Goal: Task Accomplishment & Management: Use online tool/utility

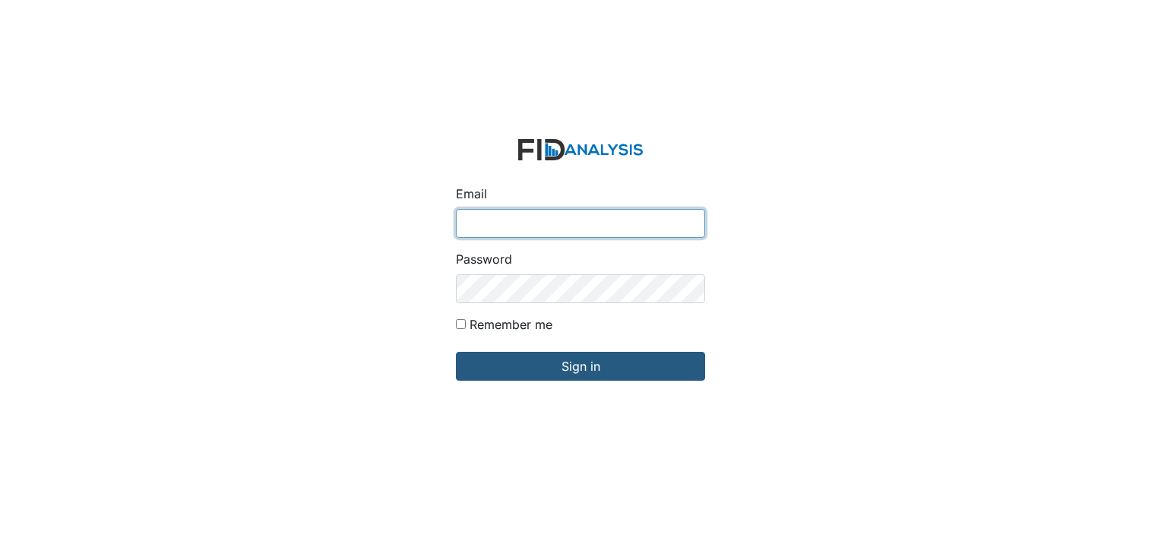
type input "[EMAIL_ADDRESS][DOMAIN_NAME]"
click at [679, 177] on form "Email arollins@lifeincorporated.com Password Remember me Sign in" at bounding box center [581, 269] width 274 height 285
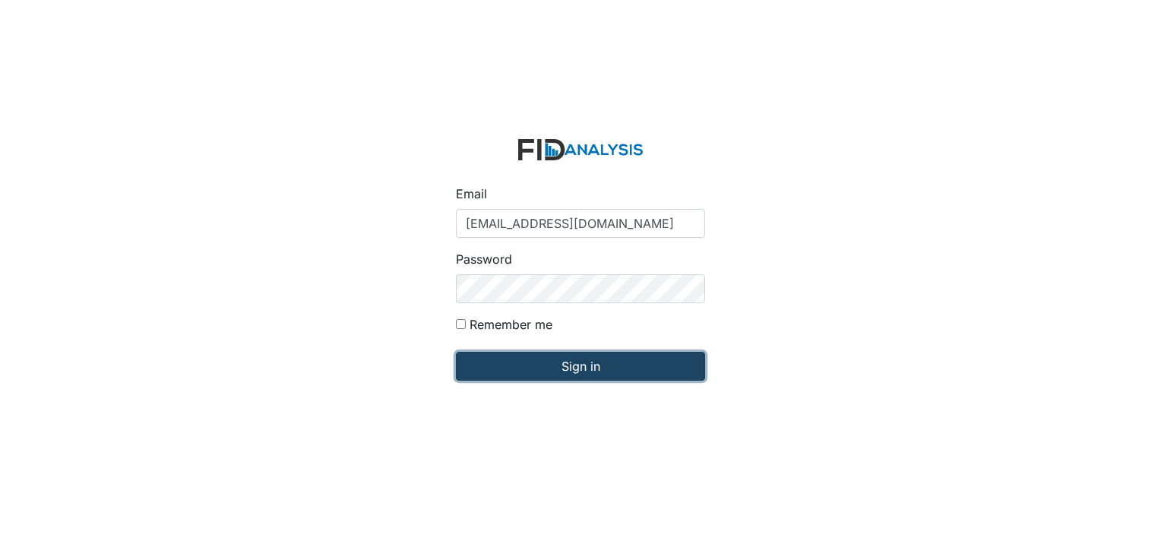
click at [595, 368] on input "Sign in" at bounding box center [580, 366] width 249 height 29
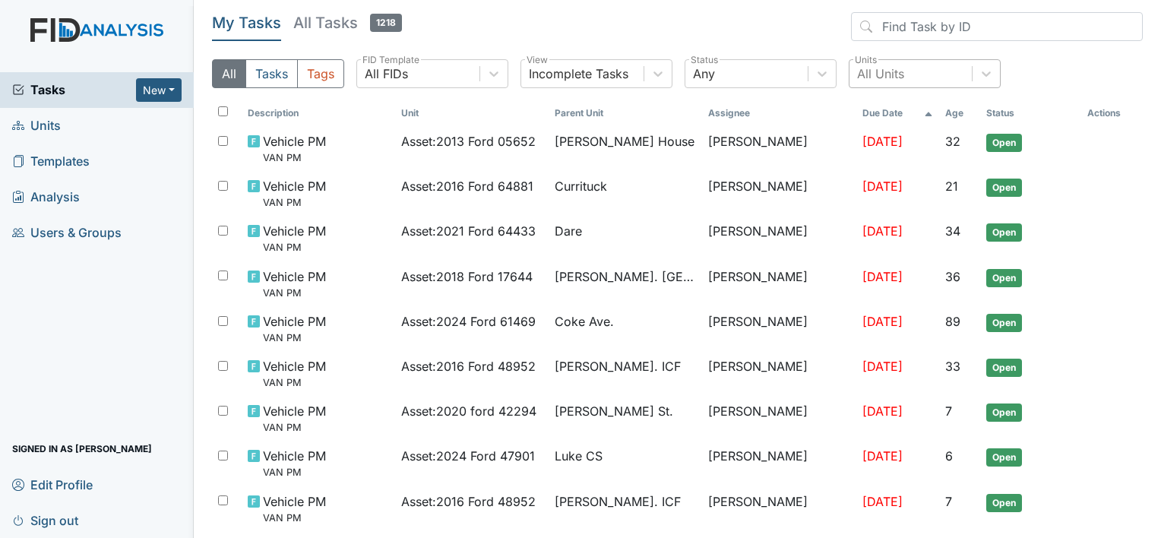
click at [901, 76] on div "All Units" at bounding box center [880, 74] width 47 height 18
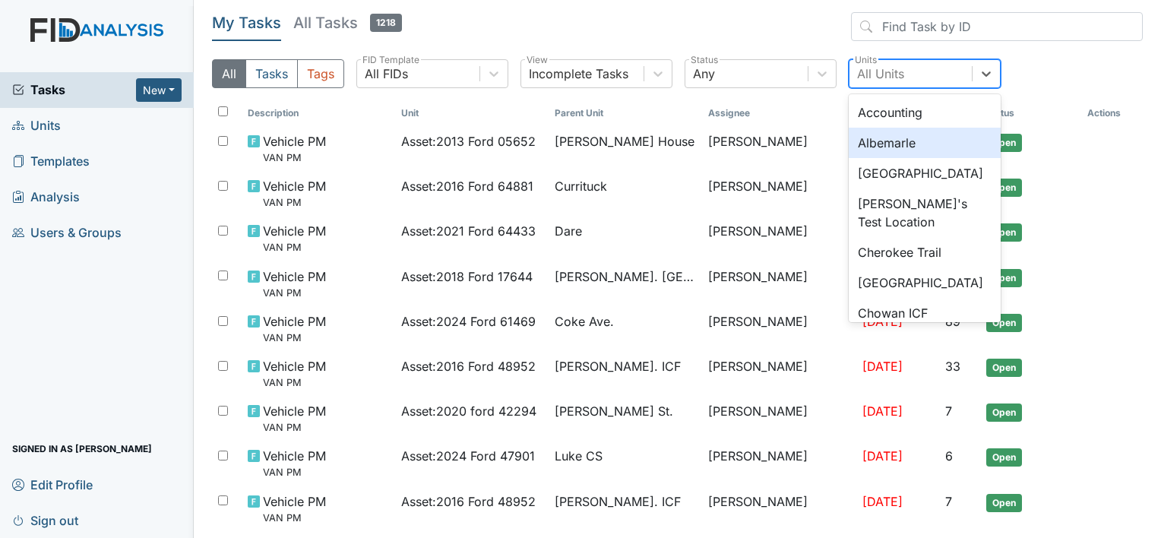
click at [881, 137] on div "Albemarle" at bounding box center [925, 143] width 152 height 30
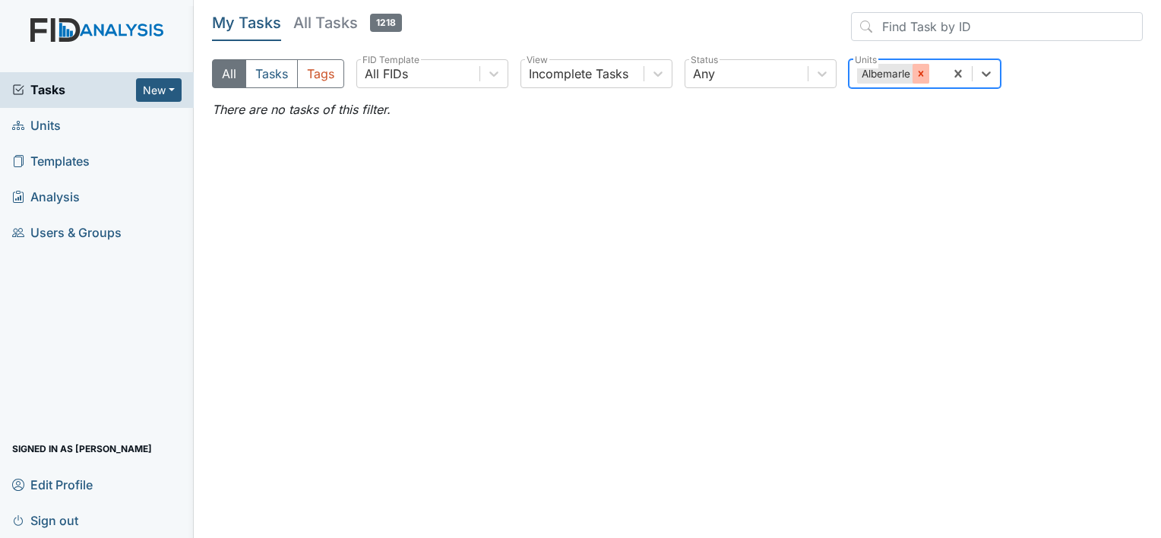
click at [924, 73] on icon at bounding box center [921, 73] width 11 height 11
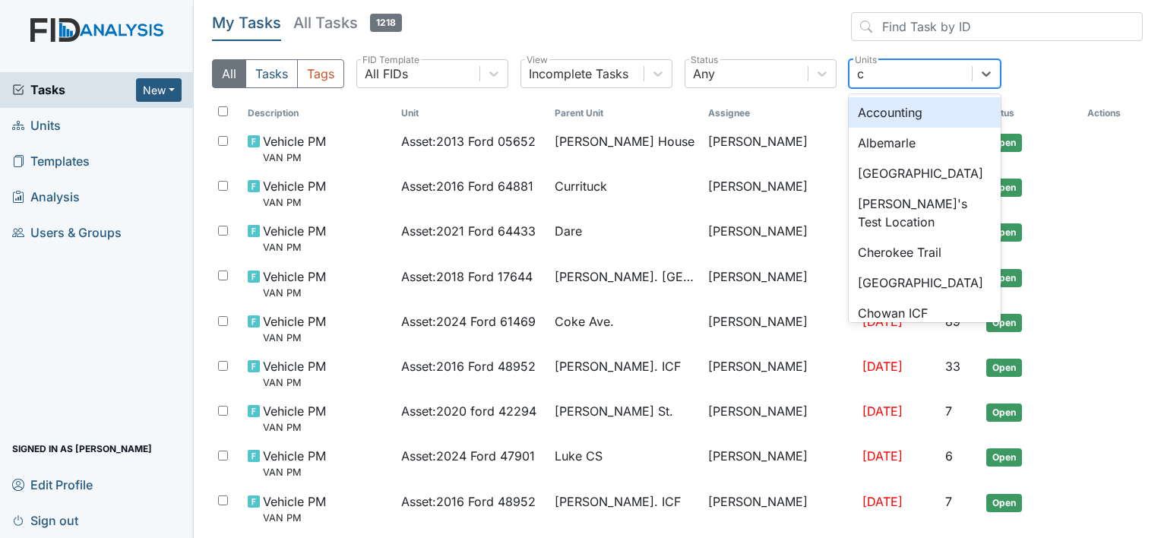
type input "ch"
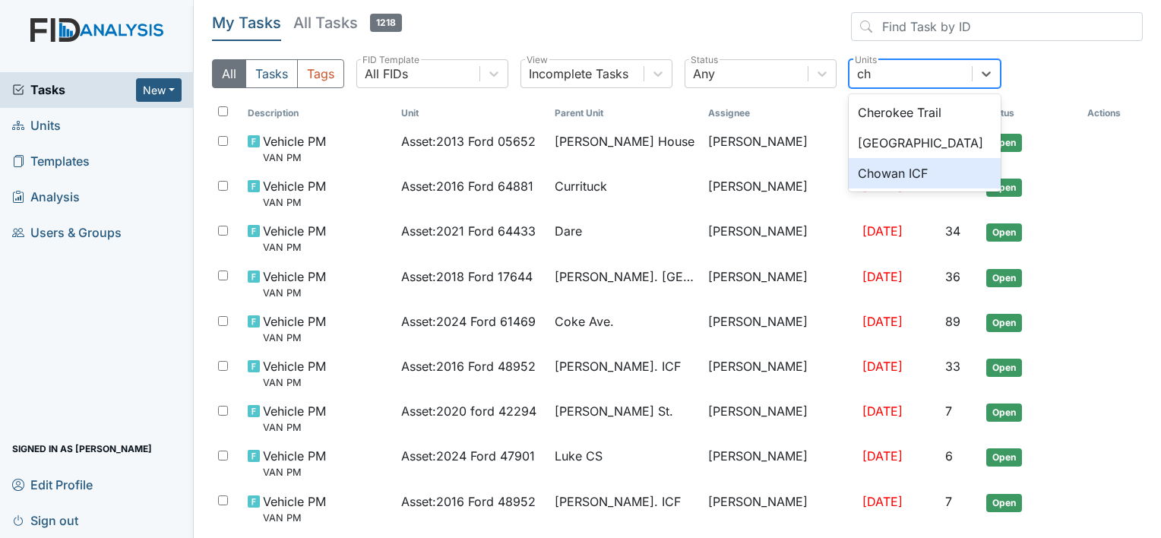
click at [872, 169] on div "Chowan ICF" at bounding box center [925, 173] width 152 height 30
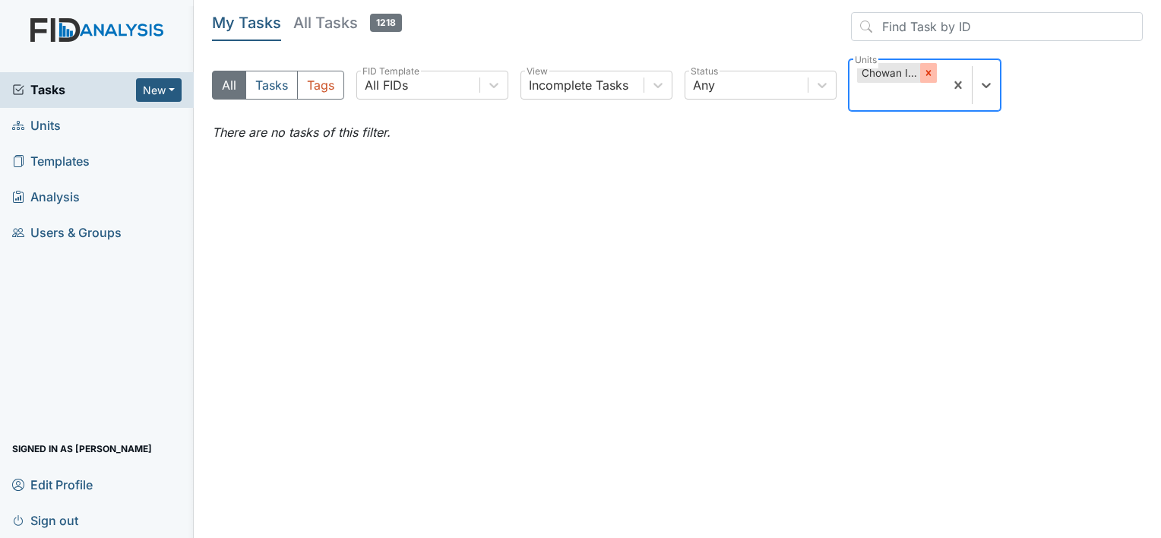
click at [927, 75] on icon at bounding box center [928, 73] width 11 height 11
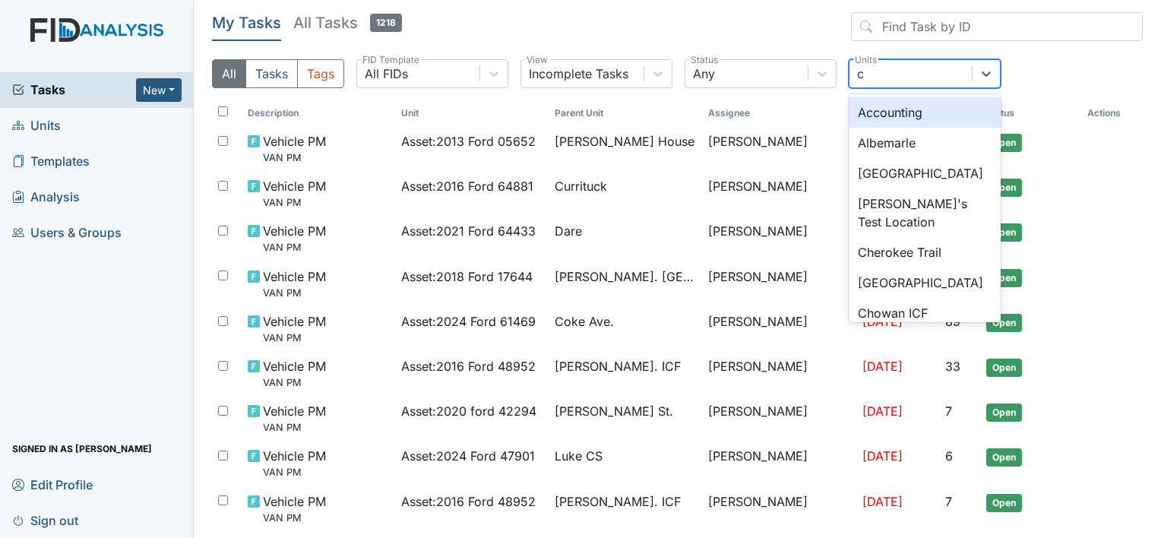
type input "cu"
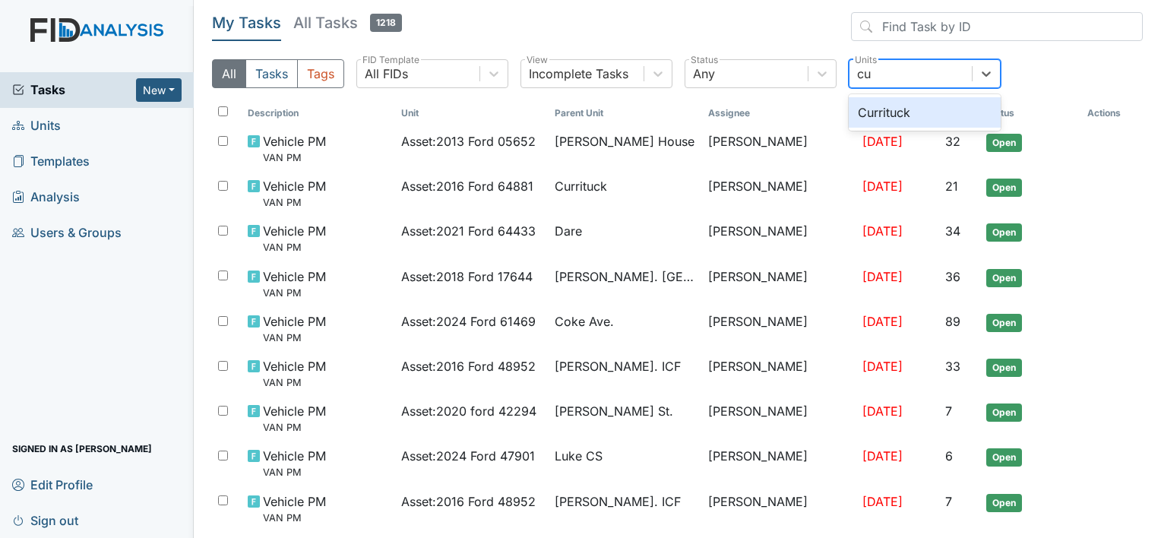
click at [877, 106] on div "Currituck" at bounding box center [925, 112] width 152 height 30
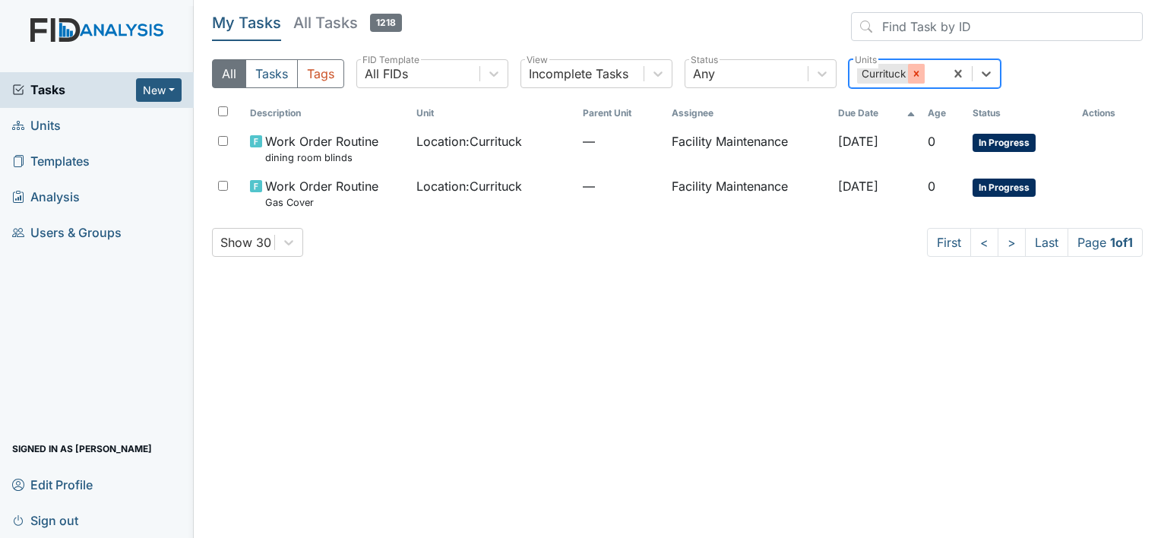
click at [915, 73] on icon at bounding box center [916, 73] width 11 height 11
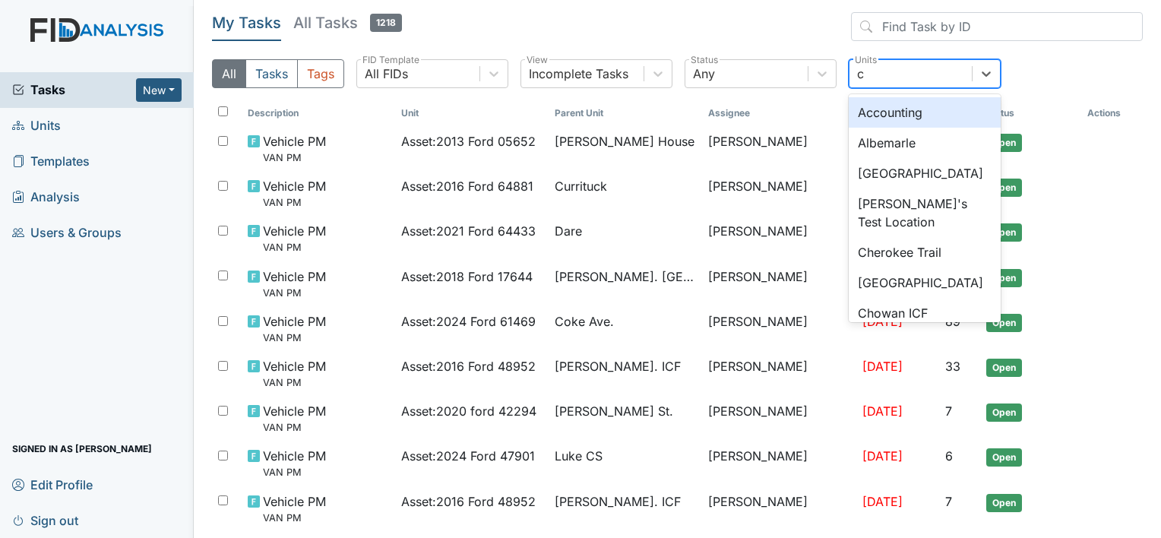
type input "co"
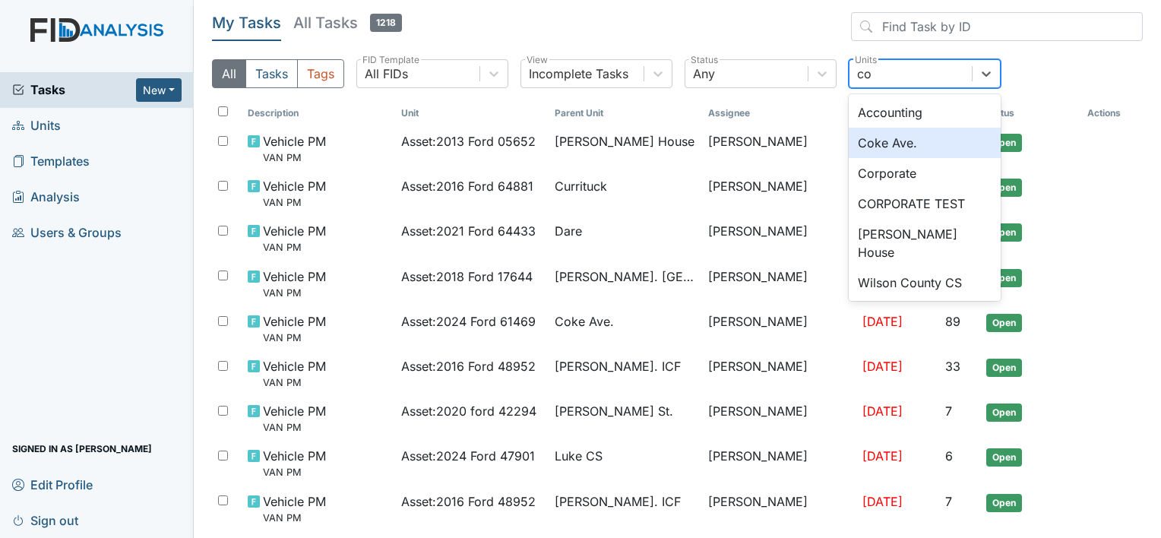
click at [884, 144] on div "Coke Ave." at bounding box center [925, 143] width 152 height 30
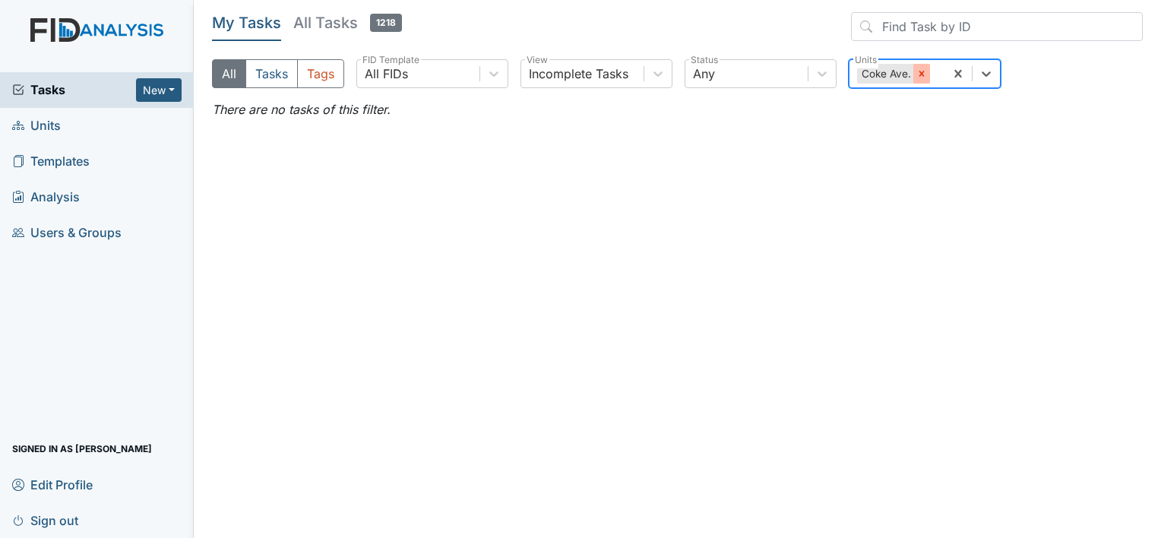
click at [925, 73] on icon at bounding box center [921, 73] width 11 height 11
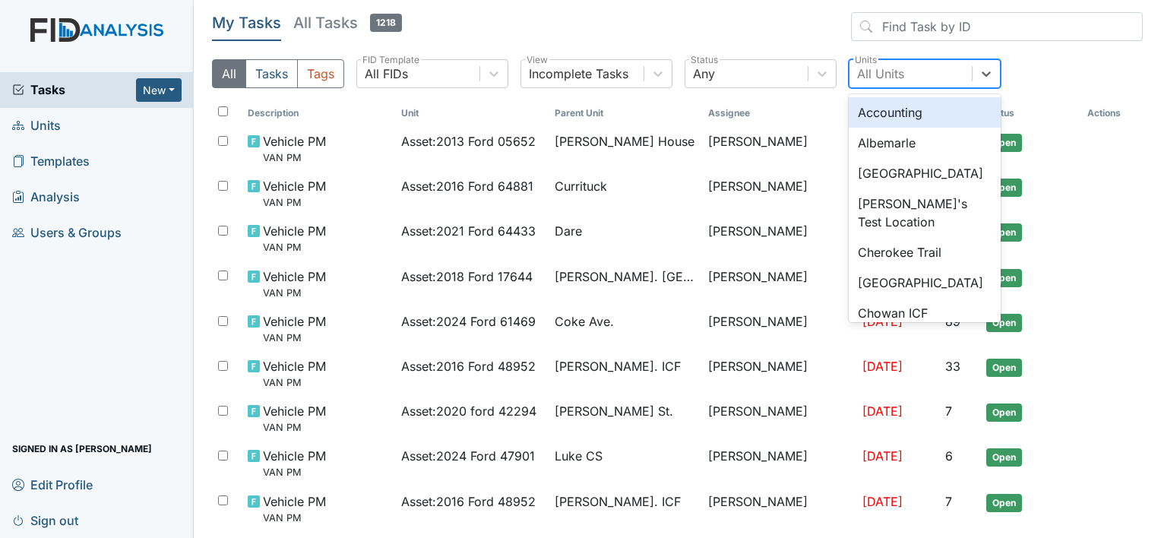
click at [883, 76] on div "All Units" at bounding box center [880, 74] width 47 height 18
click at [871, 71] on div "All Units" at bounding box center [880, 74] width 47 height 18
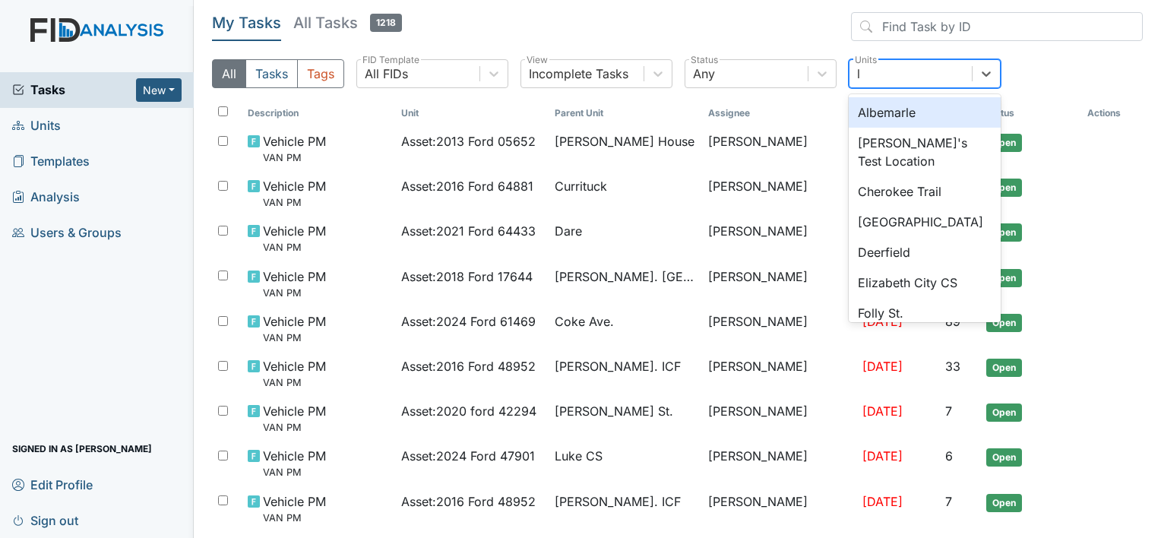
type input "lu"
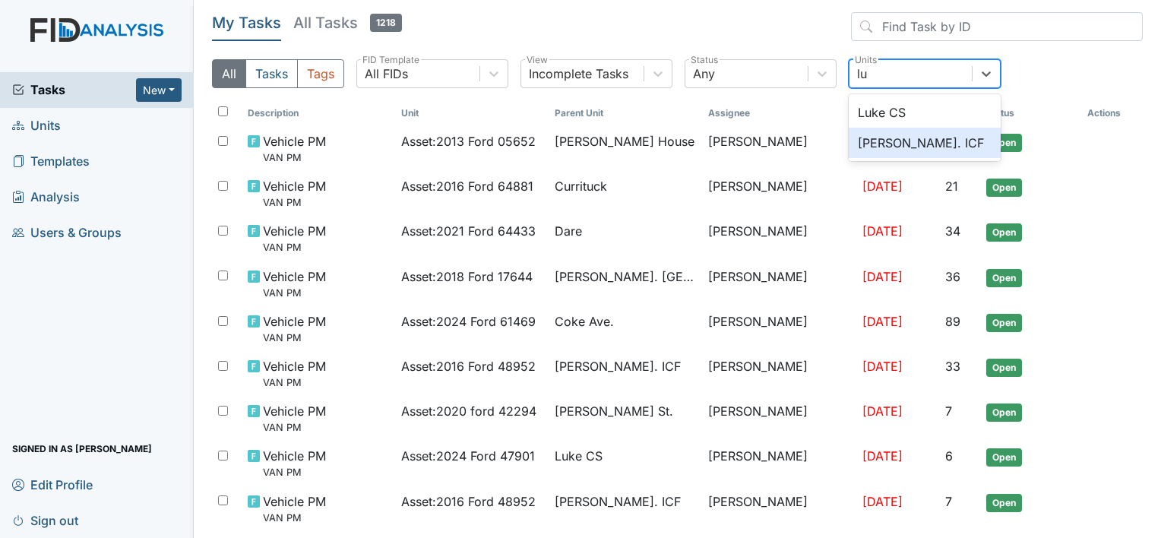
click at [870, 137] on div "[PERSON_NAME]. ICF" at bounding box center [925, 143] width 152 height 30
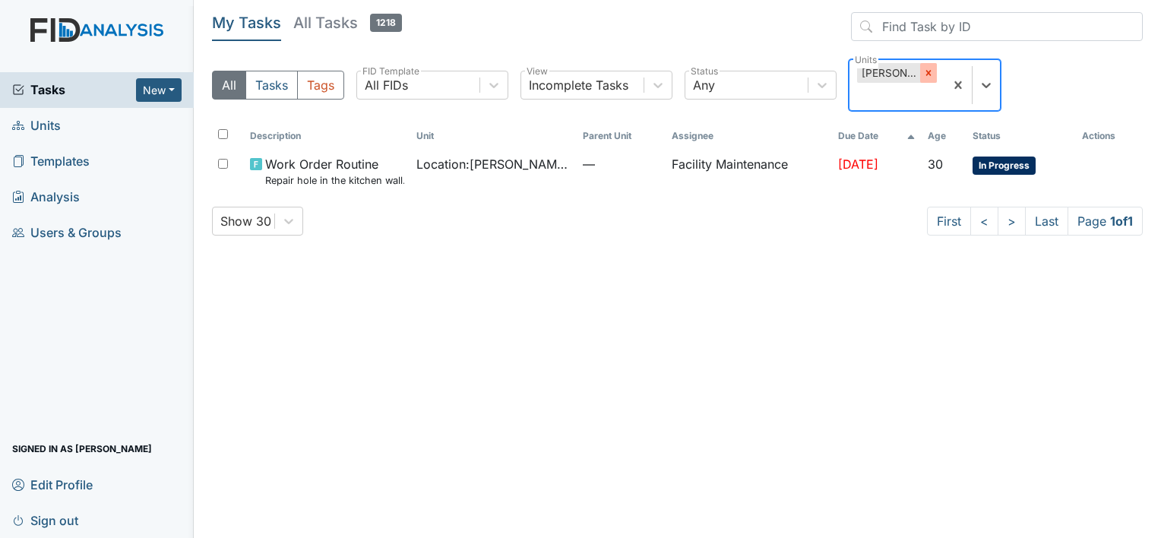
click at [928, 71] on icon at bounding box center [928, 73] width 11 height 11
